Goal: Task Accomplishment & Management: Complete application form

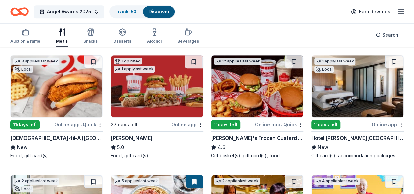
scroll to position [130, 0]
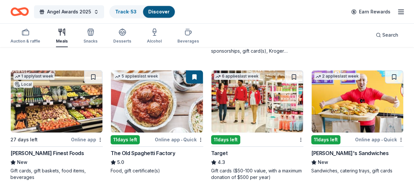
scroll to position [298, 0]
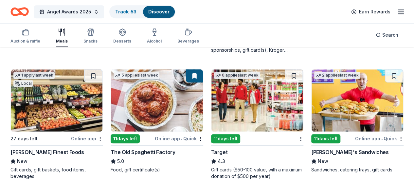
click at [211, 108] on img at bounding box center [257, 100] width 92 height 62
click at [285, 74] on button at bounding box center [294, 75] width 18 height 13
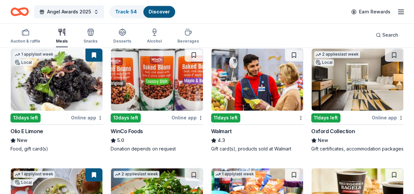
scroll to position [490, 0]
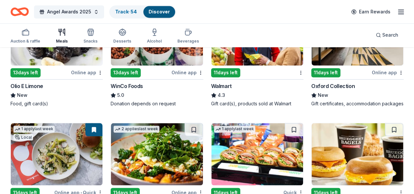
click at [102, 123] on img at bounding box center [57, 154] width 92 height 62
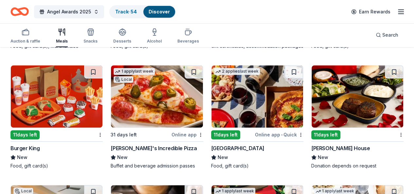
scroll to position [1304, 0]
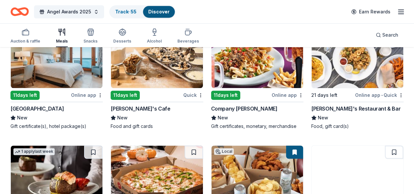
scroll to position [1434, 0]
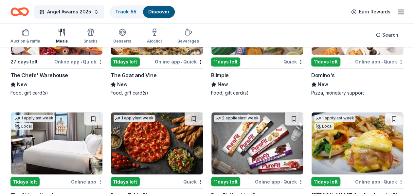
scroll to position [1708, 0]
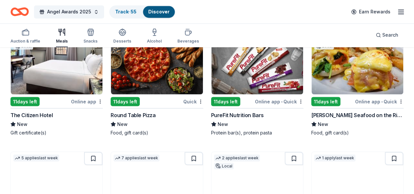
scroll to position [1750, 0]
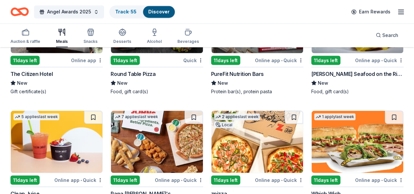
scroll to position [1832, 0]
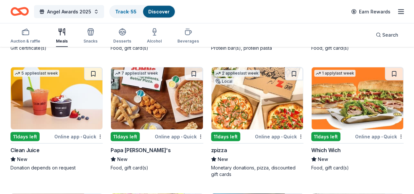
scroll to position [1659, 0]
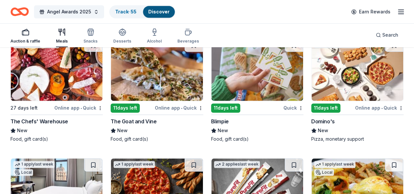
click at [25, 42] on div "Auction & raffle" at bounding box center [25, 41] width 30 height 5
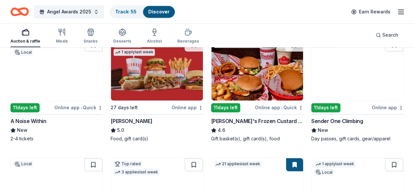
scroll to position [461, 0]
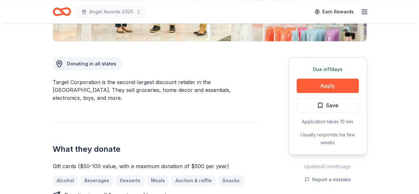
scroll to position [165, 0]
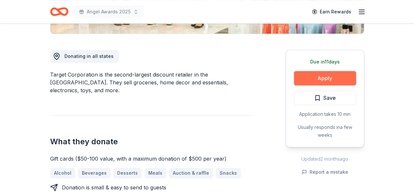
click at [330, 80] on button "Apply" at bounding box center [325, 78] width 62 height 14
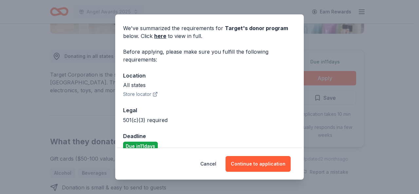
scroll to position [32, 0]
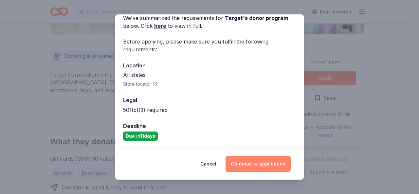
click at [250, 163] on button "Continue to application" at bounding box center [258, 164] width 65 height 16
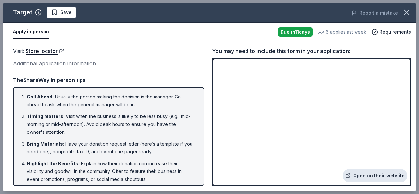
click at [371, 176] on link "Open on their website" at bounding box center [375, 175] width 64 height 13
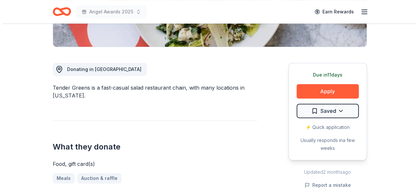
scroll to position [179, 0]
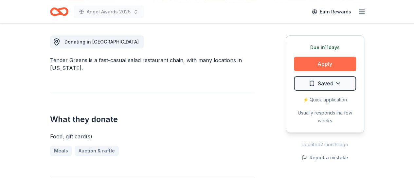
click at [324, 61] on button "Apply" at bounding box center [325, 64] width 62 height 14
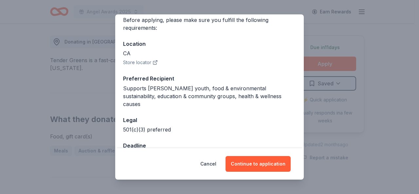
scroll to position [65, 0]
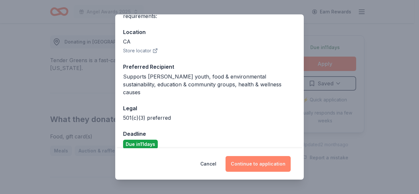
click at [263, 164] on button "Continue to application" at bounding box center [258, 164] width 65 height 16
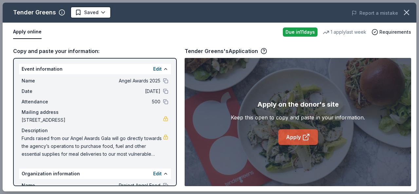
click at [294, 142] on link "Apply" at bounding box center [298, 137] width 40 height 16
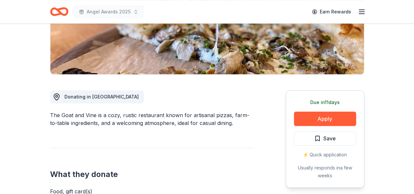
scroll to position [115, 0]
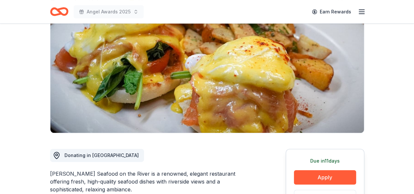
scroll to position [48, 0]
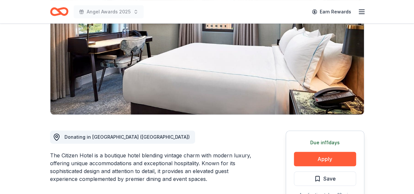
scroll to position [67, 0]
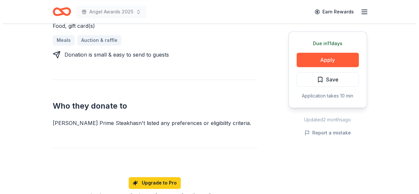
scroll to position [300, 0]
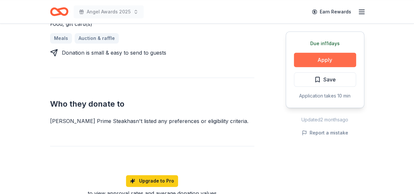
click at [316, 61] on button "Apply" at bounding box center [325, 60] width 62 height 14
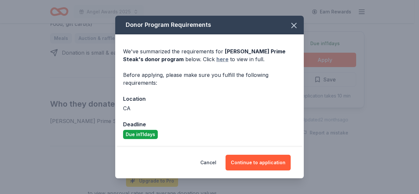
click at [216, 60] on link "here" at bounding box center [222, 59] width 12 height 8
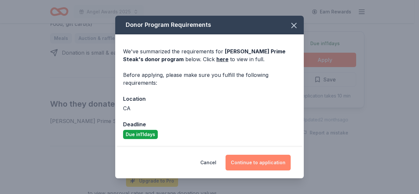
click at [245, 163] on button "Continue to application" at bounding box center [258, 163] width 65 height 16
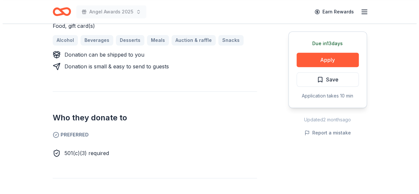
scroll to position [308, 0]
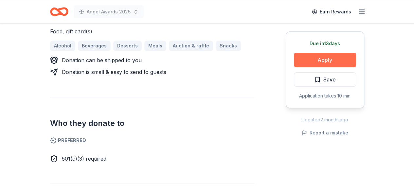
click at [324, 57] on button "Apply" at bounding box center [325, 60] width 62 height 14
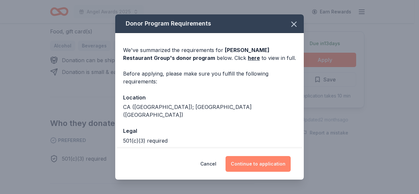
click at [262, 163] on button "Continue to application" at bounding box center [258, 164] width 65 height 16
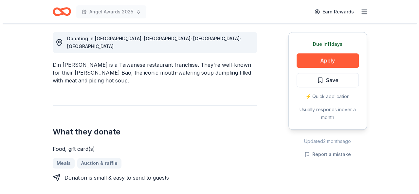
scroll to position [186, 0]
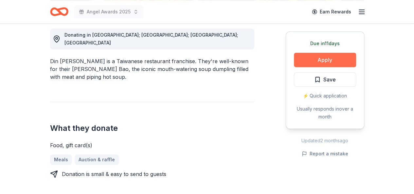
click at [323, 58] on button "Apply" at bounding box center [325, 60] width 62 height 14
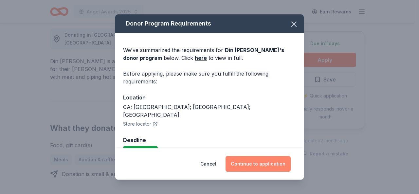
click at [240, 164] on button "Continue to application" at bounding box center [258, 164] width 65 height 16
